Goal: Task Accomplishment & Management: Use online tool/utility

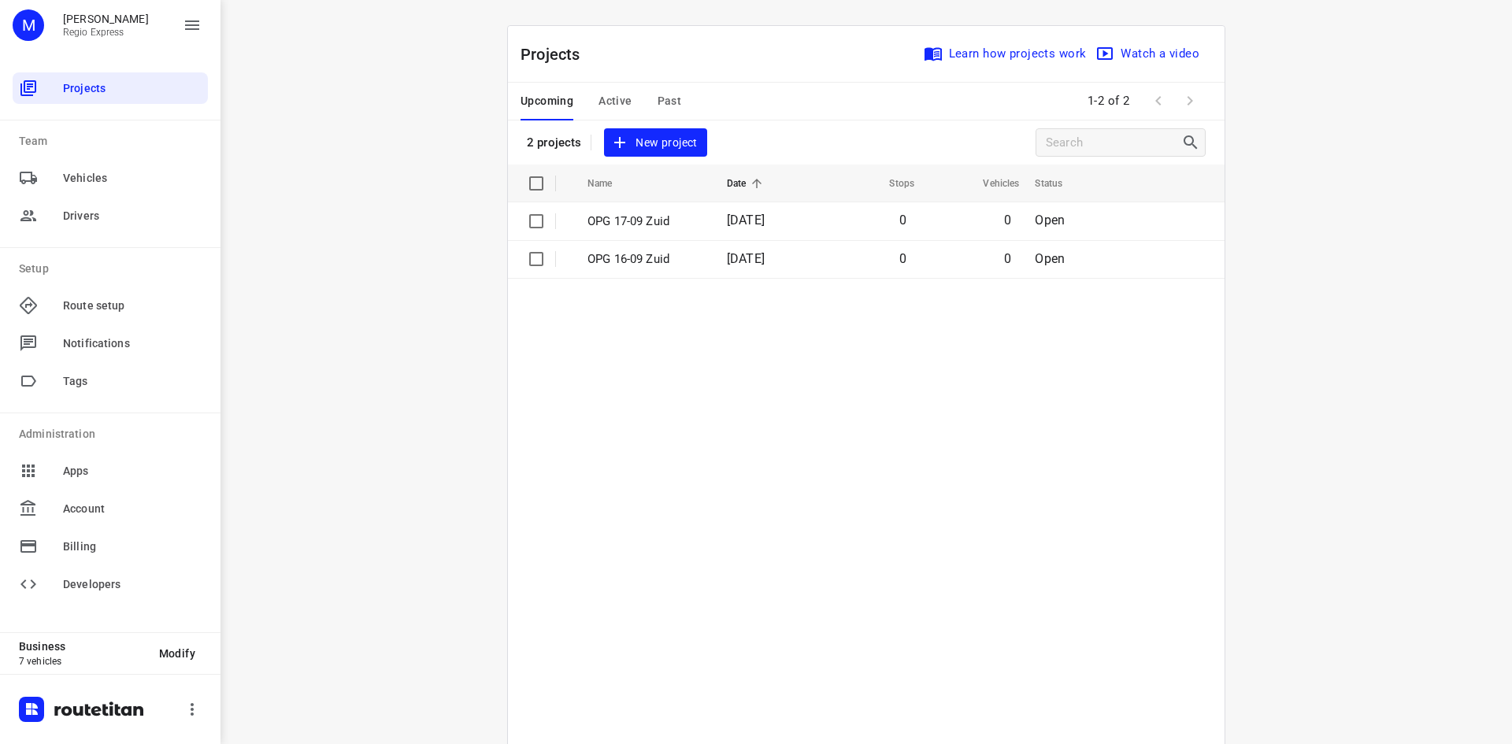
click at [610, 98] on span "Active" at bounding box center [614, 101] width 33 height 20
click at [675, 221] on p "OPG 15-09" at bounding box center [641, 222] width 108 height 18
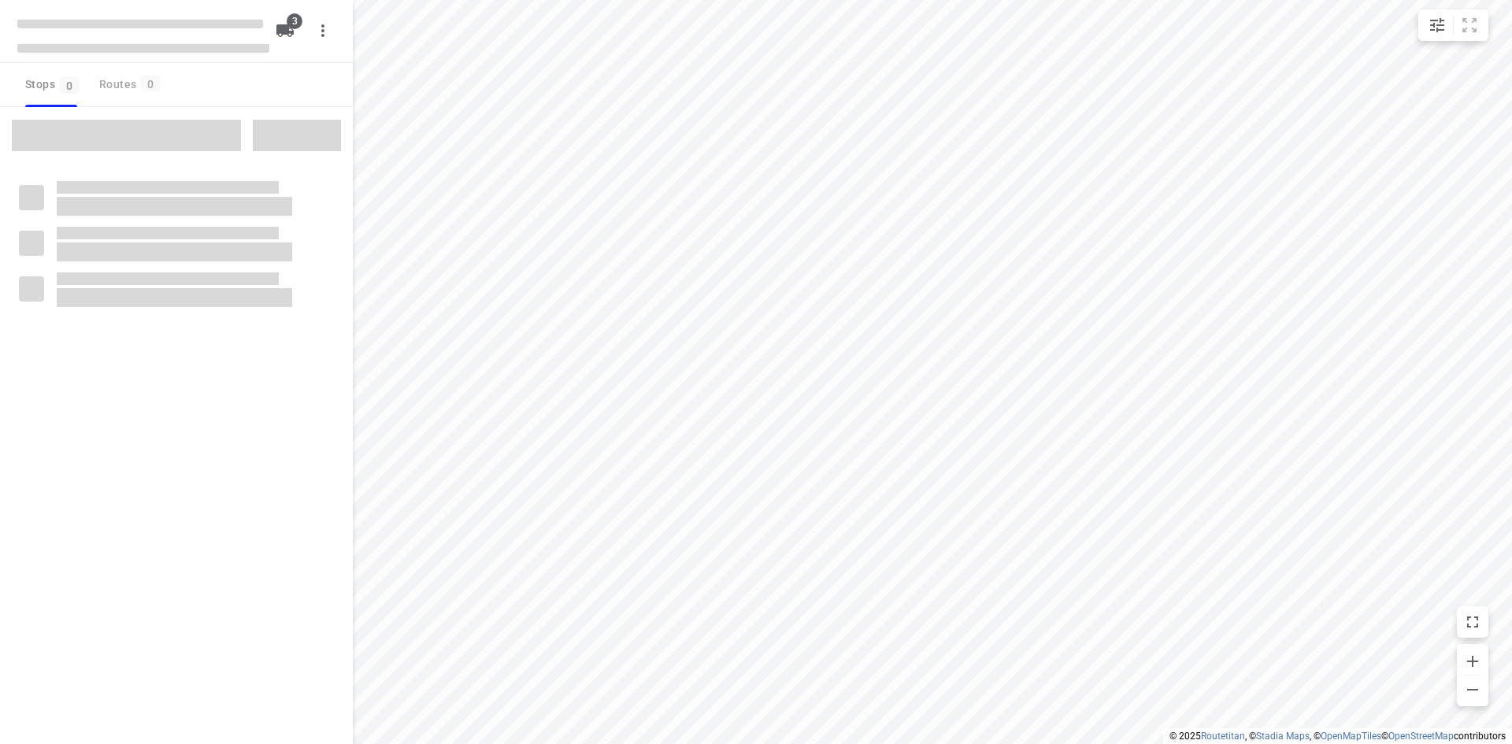
type input "distance"
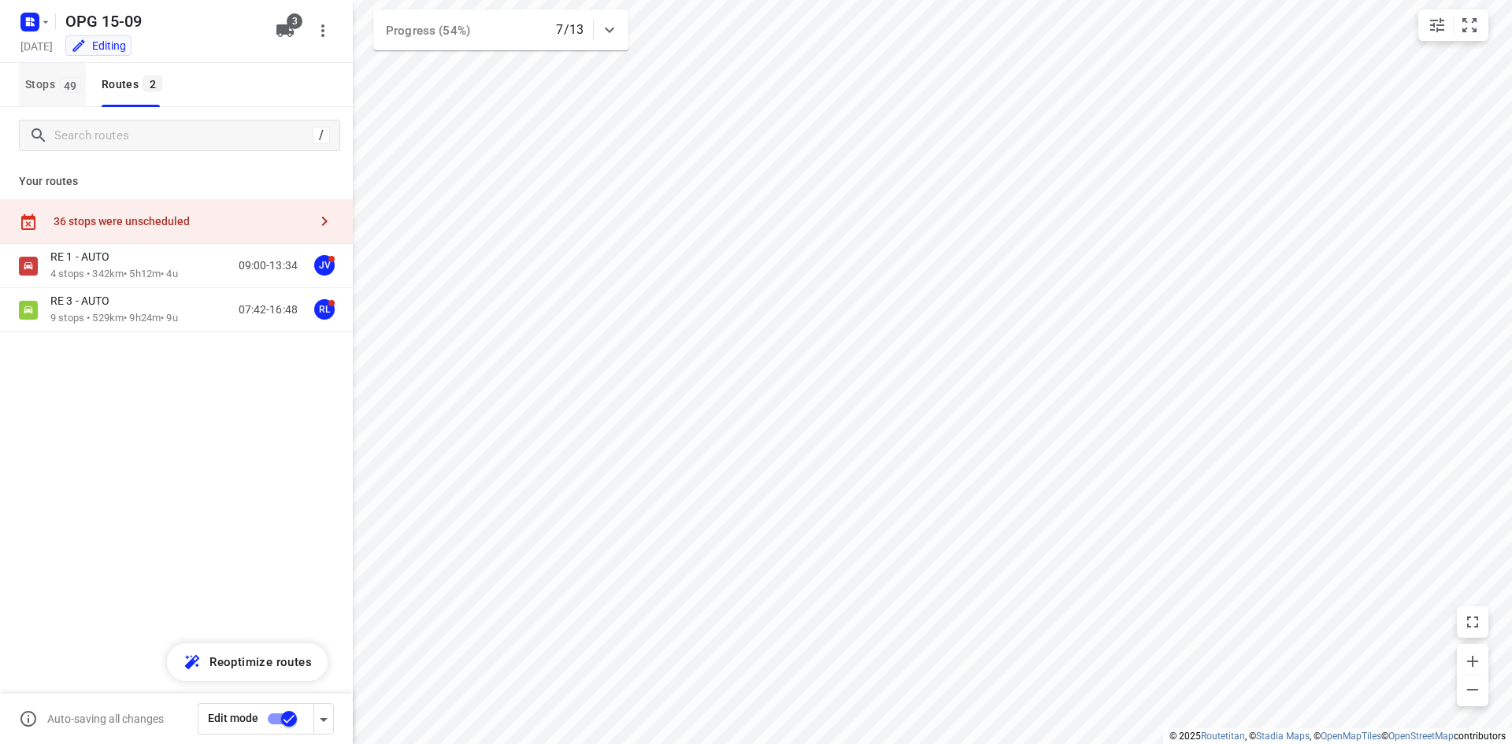
click at [31, 83] on span "Stops 49" at bounding box center [55, 85] width 61 height 20
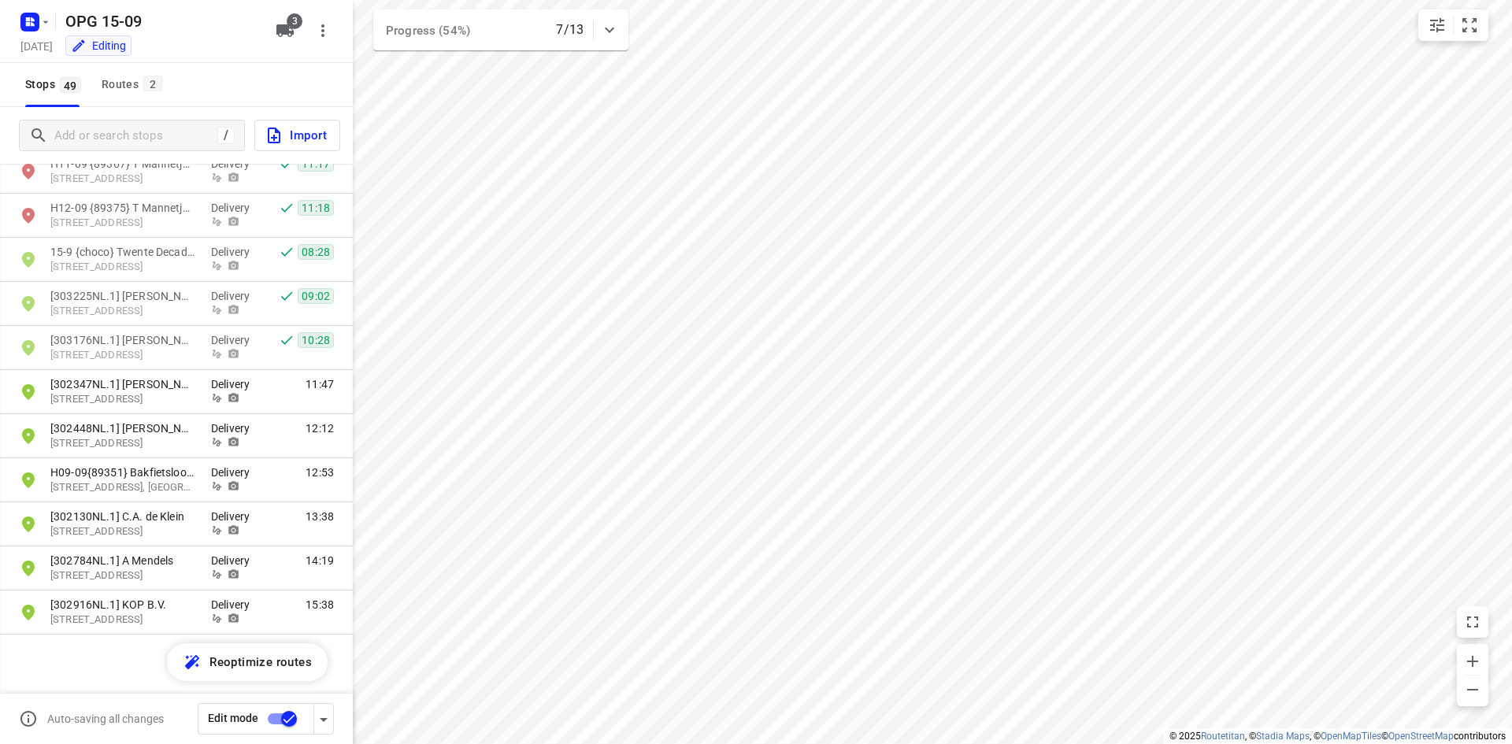
scroll to position [1783, 0]
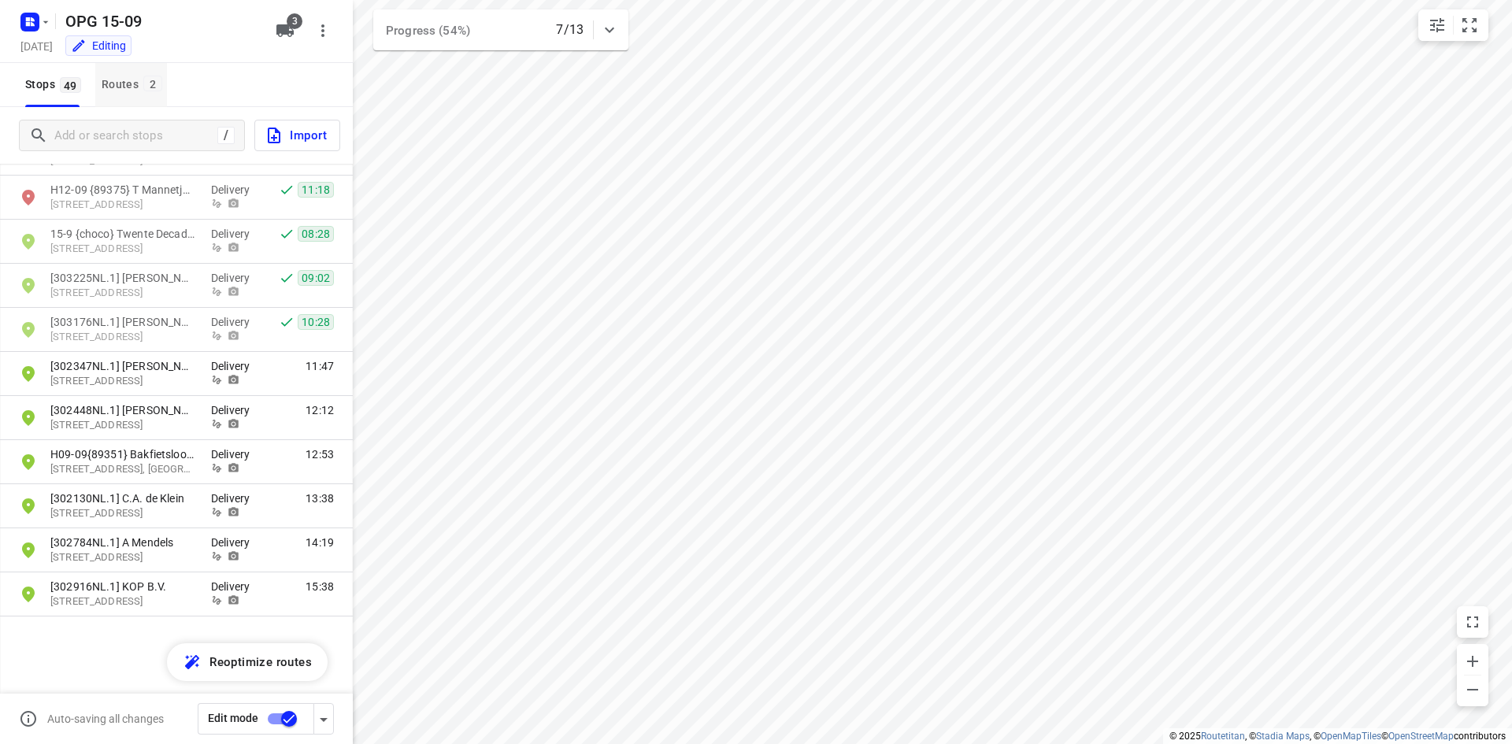
click at [111, 77] on div "Routes 2" at bounding box center [134, 85] width 65 height 20
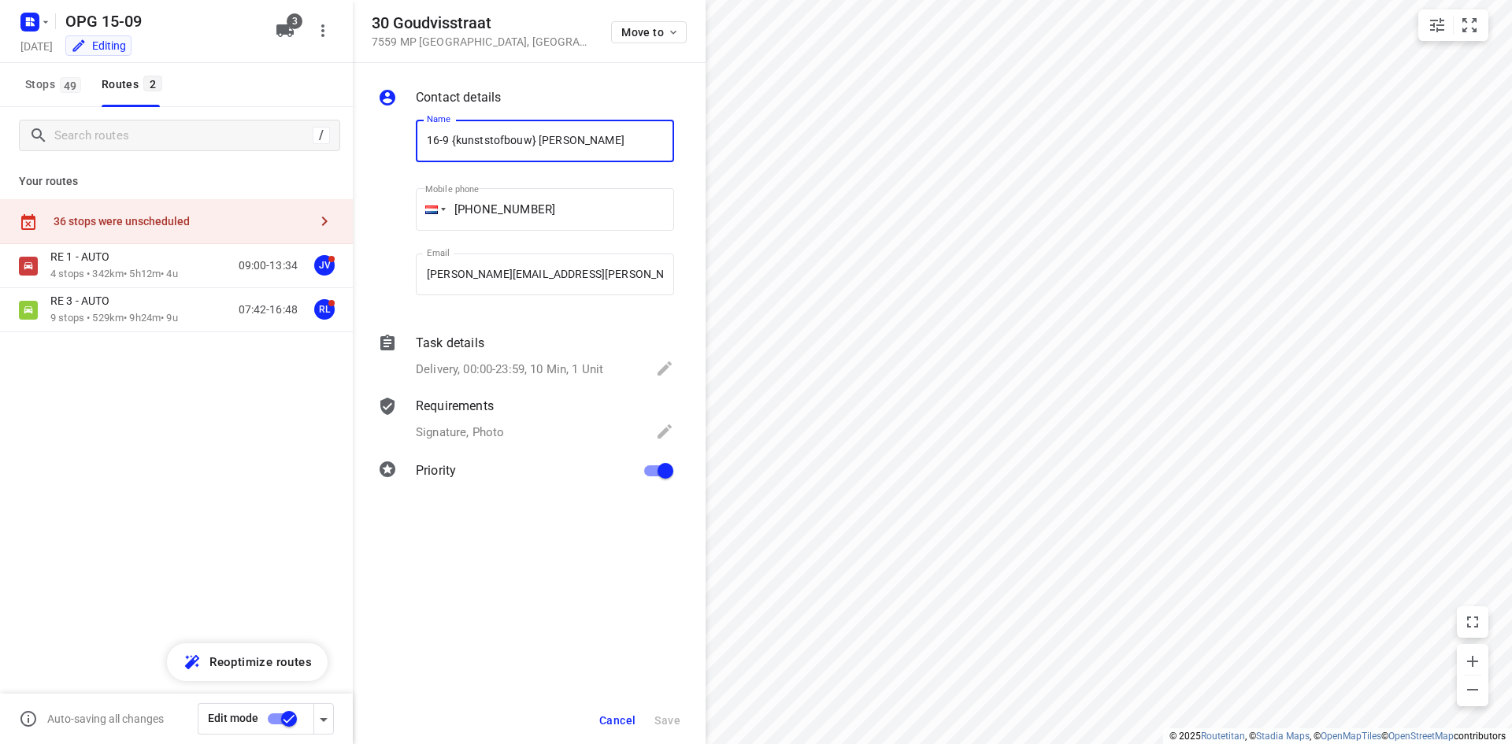
click at [624, 717] on span "Cancel" at bounding box center [617, 720] width 36 height 13
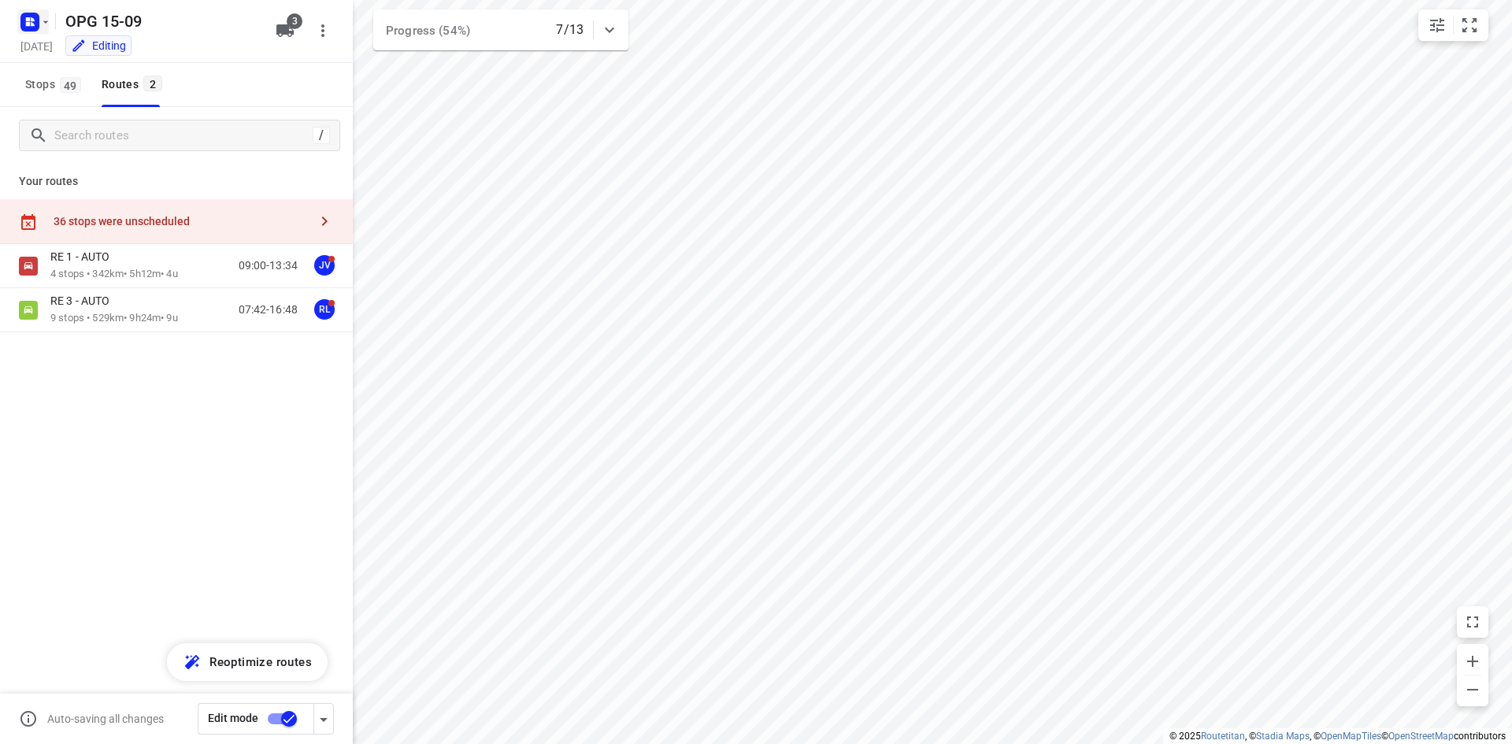
click at [31, 20] on icon "button" at bounding box center [33, 19] width 4 height 4
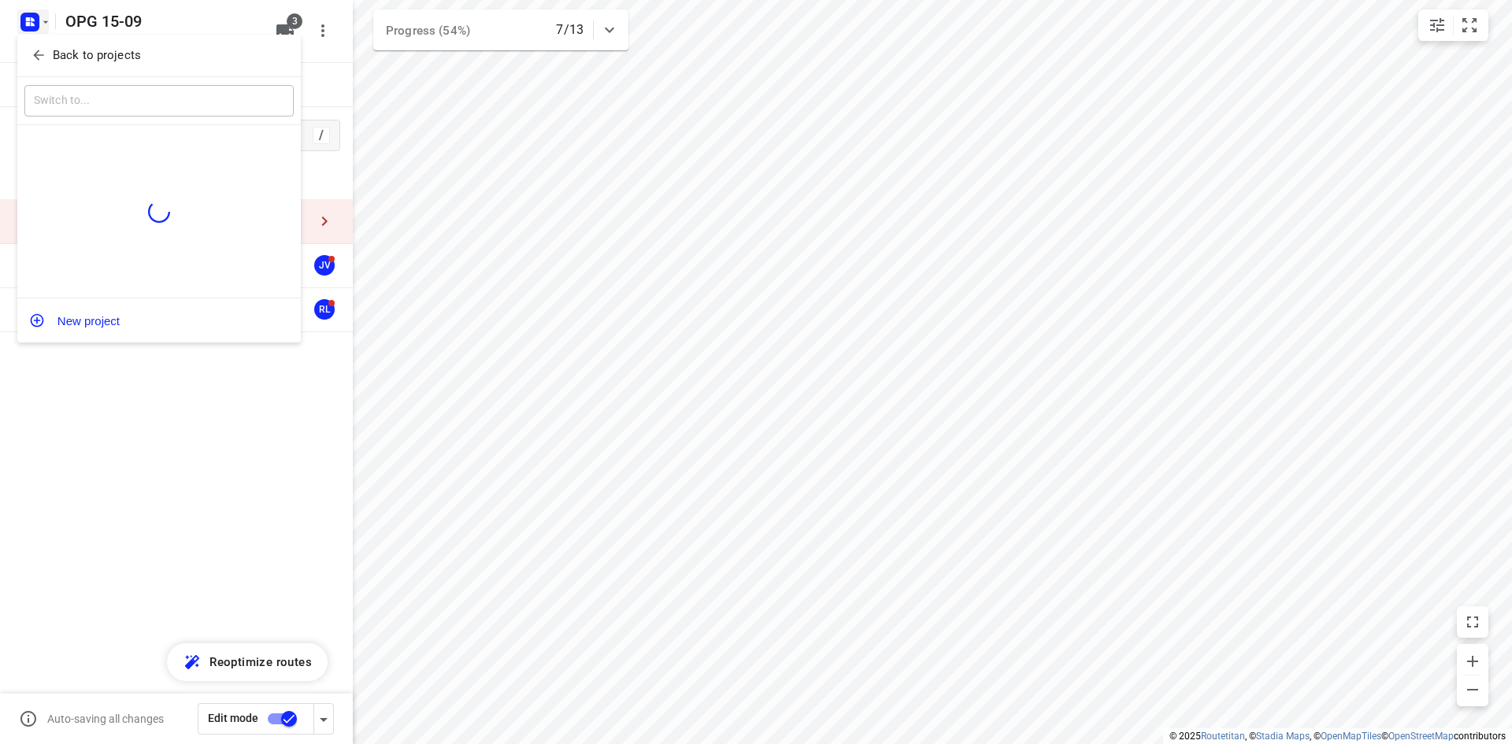
click at [39, 75] on div "Back to projects" at bounding box center [158, 56] width 283 height 43
click at [42, 65] on button "Back to projects" at bounding box center [158, 56] width 269 height 26
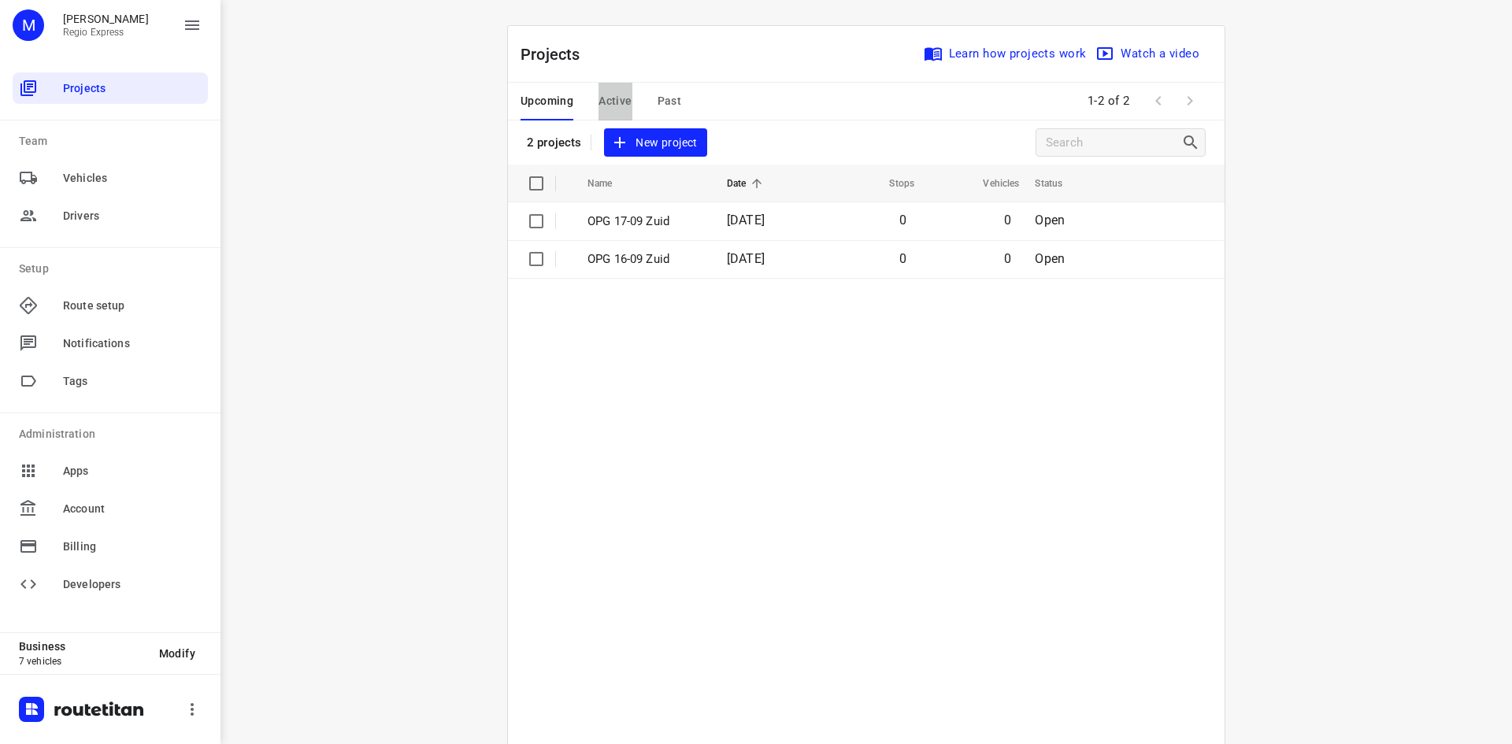
click at [598, 96] on span "Active" at bounding box center [614, 101] width 33 height 20
click at [674, 113] on div "Upcoming Active Past" at bounding box center [614, 102] width 186 height 38
click at [669, 103] on span "Past" at bounding box center [670, 101] width 24 height 20
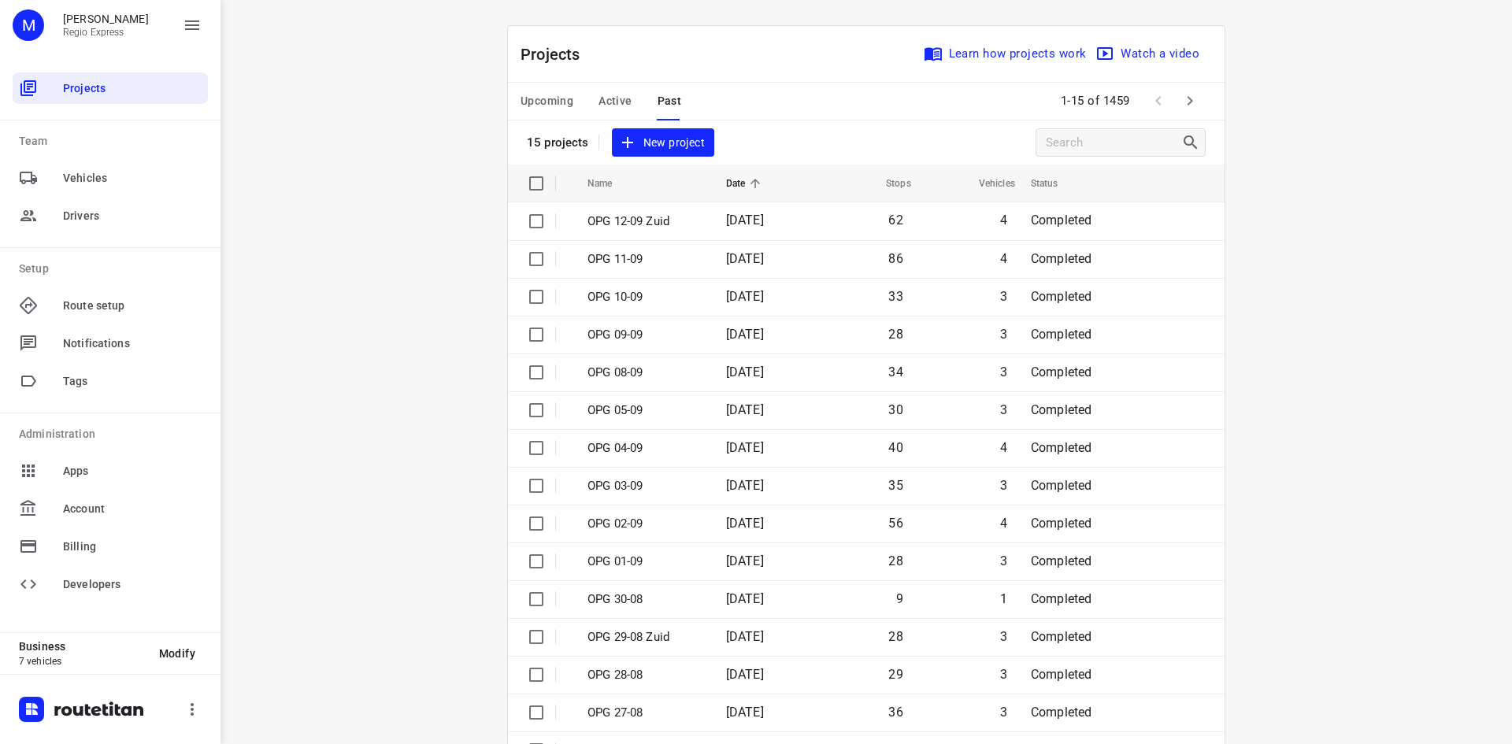
click at [550, 94] on span "Upcoming" at bounding box center [547, 101] width 53 height 20
